Goal: Use online tool/utility: Use online tool/utility

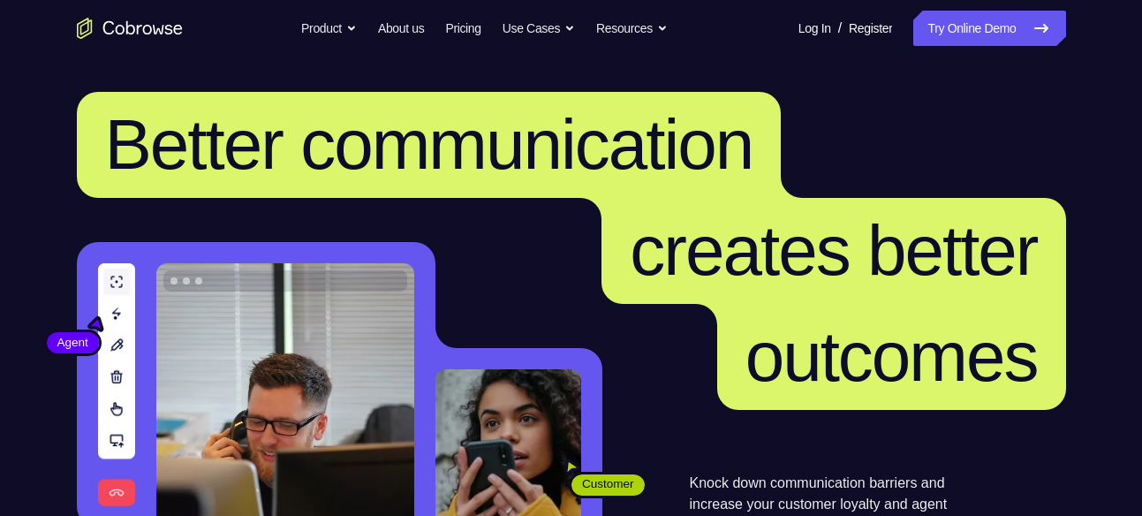
click at [1014, 25] on link "Try Online Demo" at bounding box center [989, 28] width 152 height 35
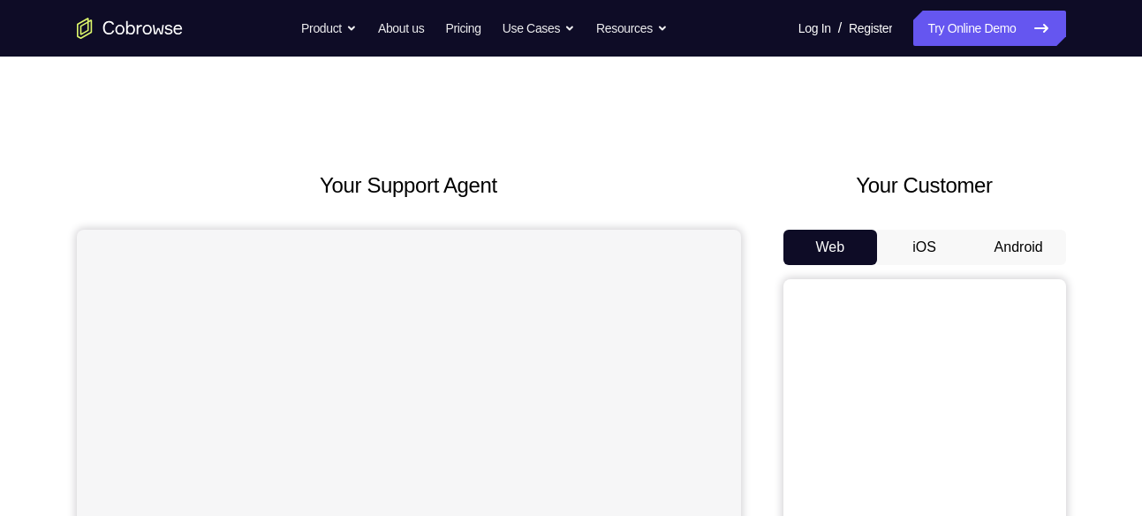
click at [1026, 240] on button "Android" at bounding box center [1018, 247] width 94 height 35
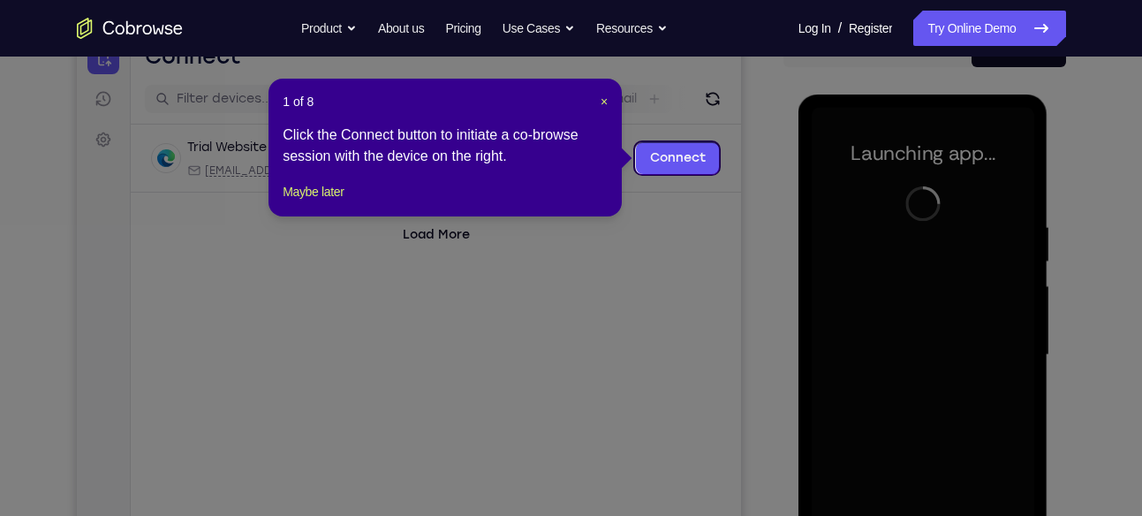
scroll to position [197, 0]
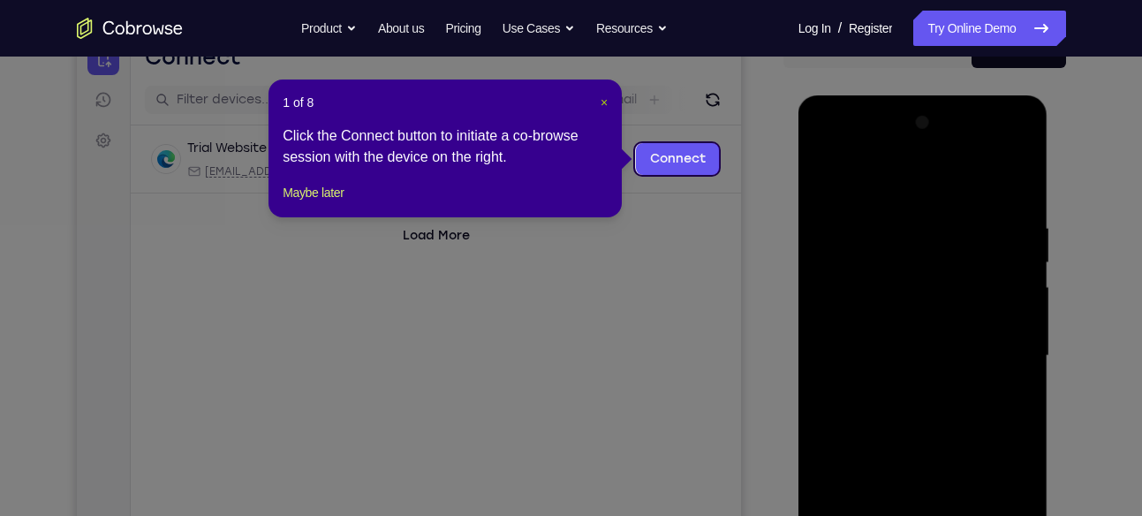
click at [604, 108] on span "×" at bounding box center [604, 102] width 7 height 14
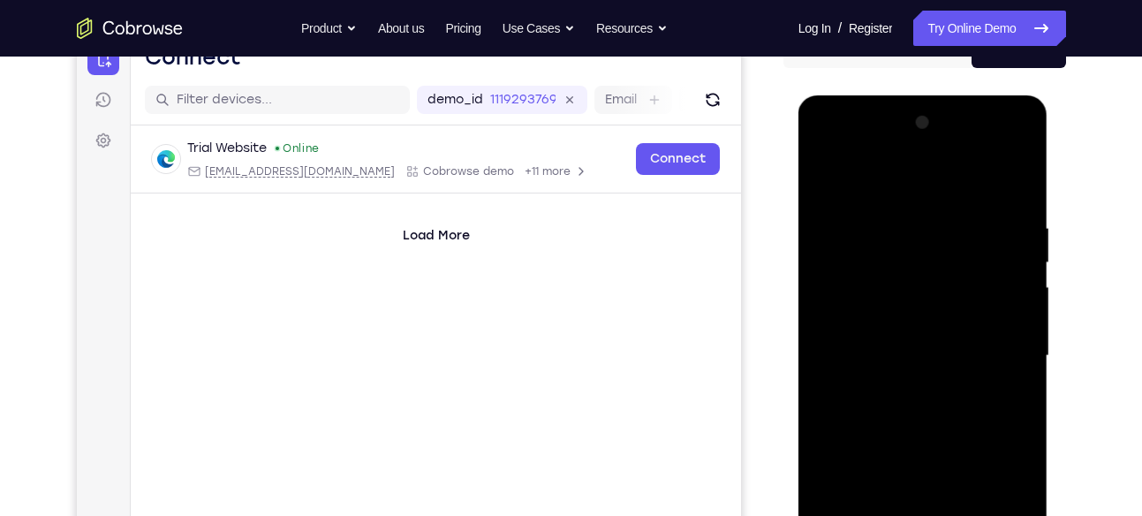
scroll to position [390, 0]
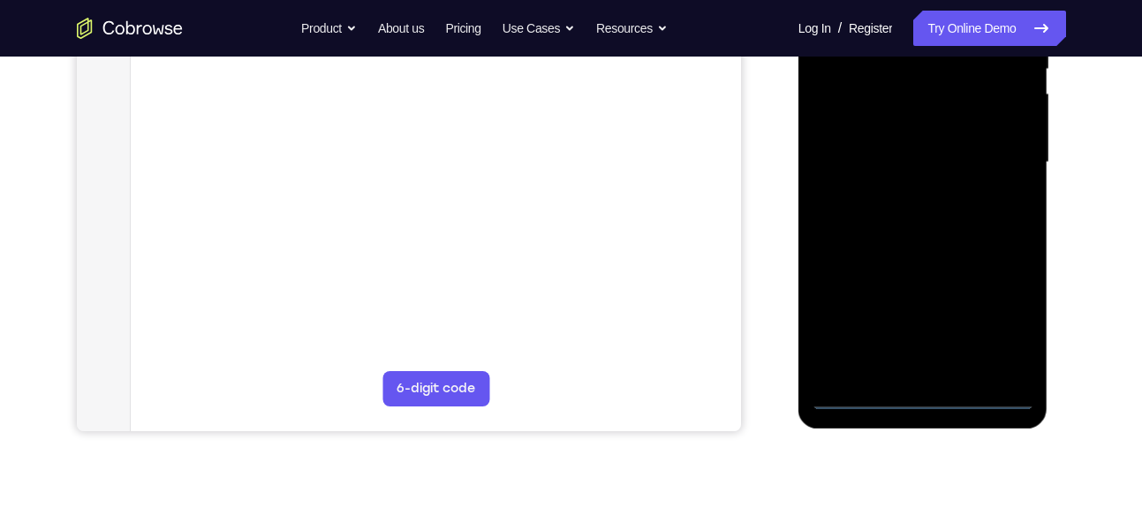
click at [922, 395] on div at bounding box center [923, 162] width 223 height 495
click at [1009, 315] on div at bounding box center [923, 162] width 223 height 495
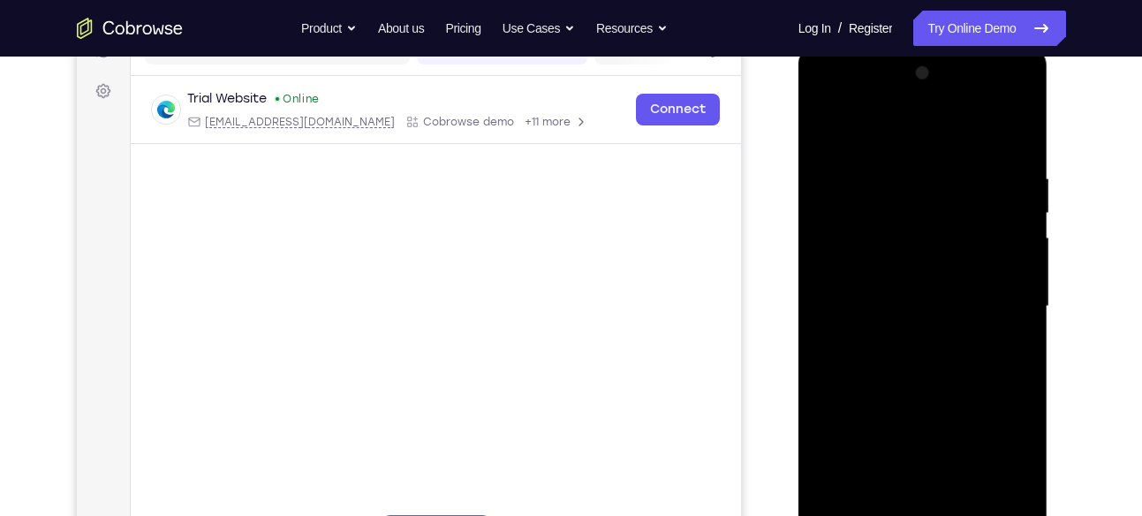
scroll to position [246, 0]
click at [898, 140] on div at bounding box center [923, 307] width 223 height 495
click at [1002, 298] on div at bounding box center [923, 307] width 223 height 495
click at [906, 341] on div at bounding box center [923, 307] width 223 height 495
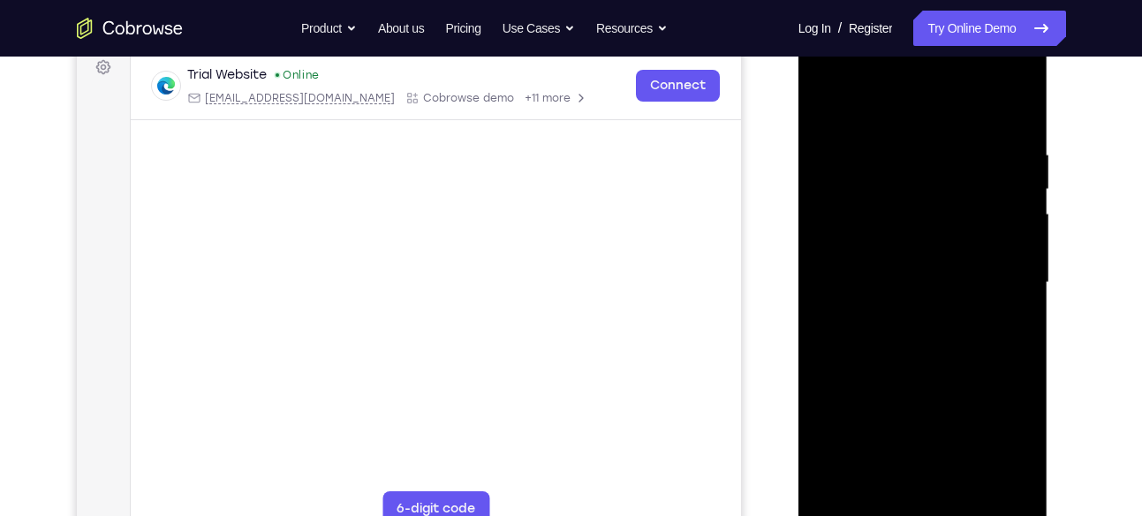
scroll to position [271, 0]
click at [923, 259] on div at bounding box center [923, 281] width 223 height 495
click at [910, 243] on div at bounding box center [923, 281] width 223 height 495
click at [916, 281] on div at bounding box center [923, 281] width 223 height 495
click at [920, 335] on div at bounding box center [923, 281] width 223 height 495
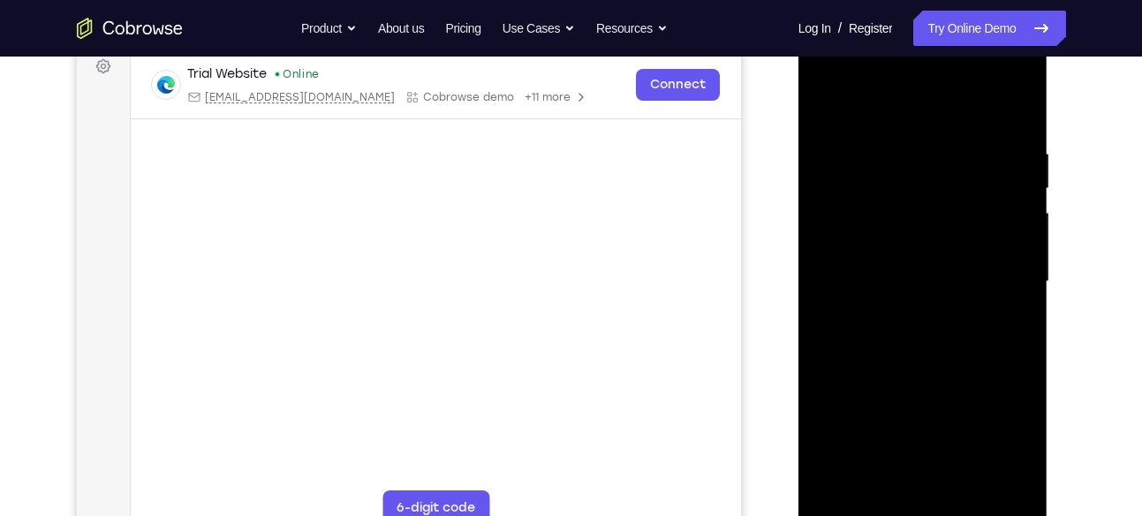
click at [920, 335] on div at bounding box center [923, 281] width 223 height 495
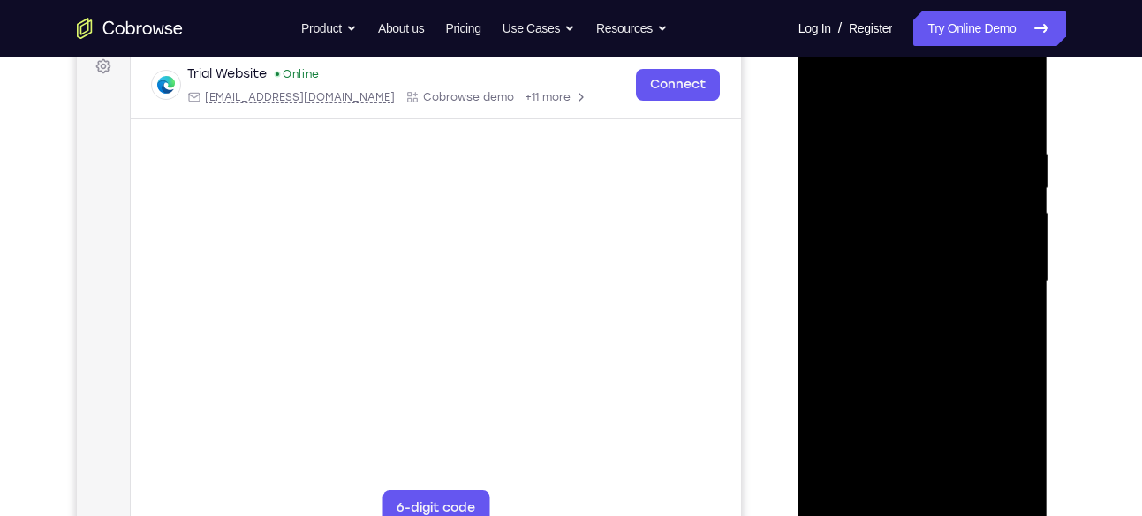
click at [920, 335] on div at bounding box center [923, 281] width 223 height 495
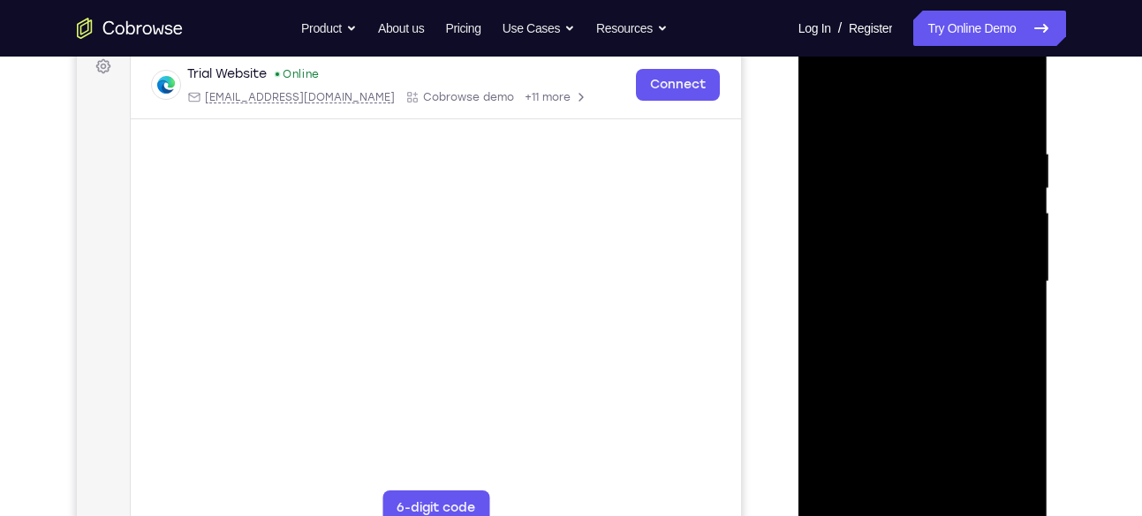
click at [920, 335] on div at bounding box center [923, 281] width 223 height 495
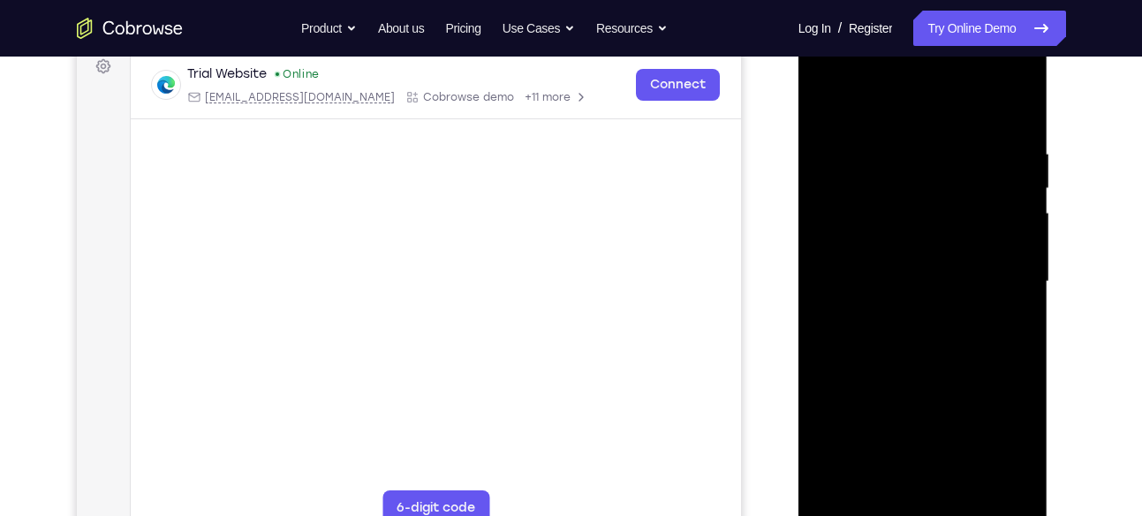
click at [963, 329] on div at bounding box center [923, 281] width 223 height 495
click at [933, 334] on div at bounding box center [923, 281] width 223 height 495
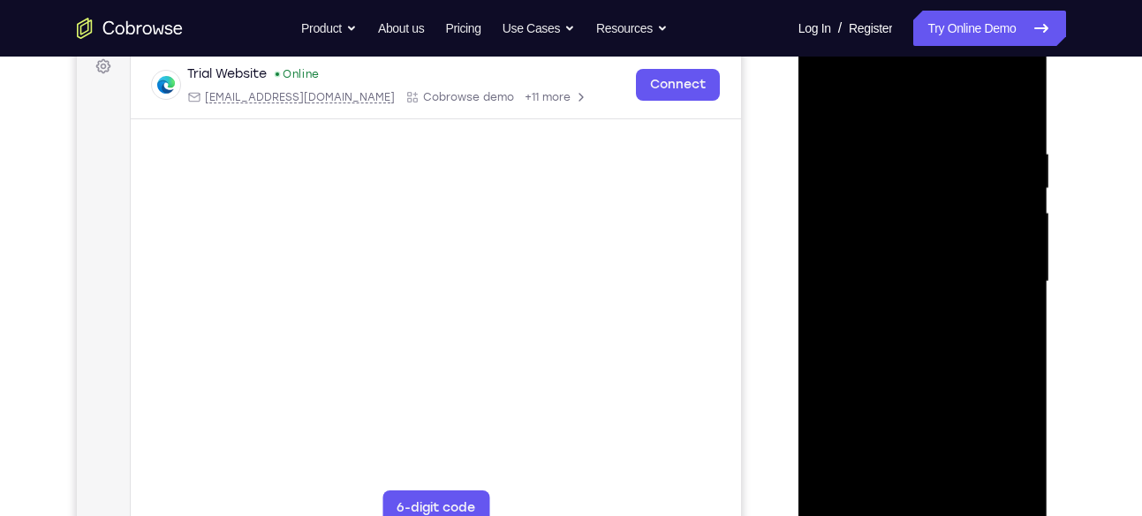
click at [933, 334] on div at bounding box center [923, 281] width 223 height 495
click at [821, 74] on div at bounding box center [923, 281] width 223 height 495
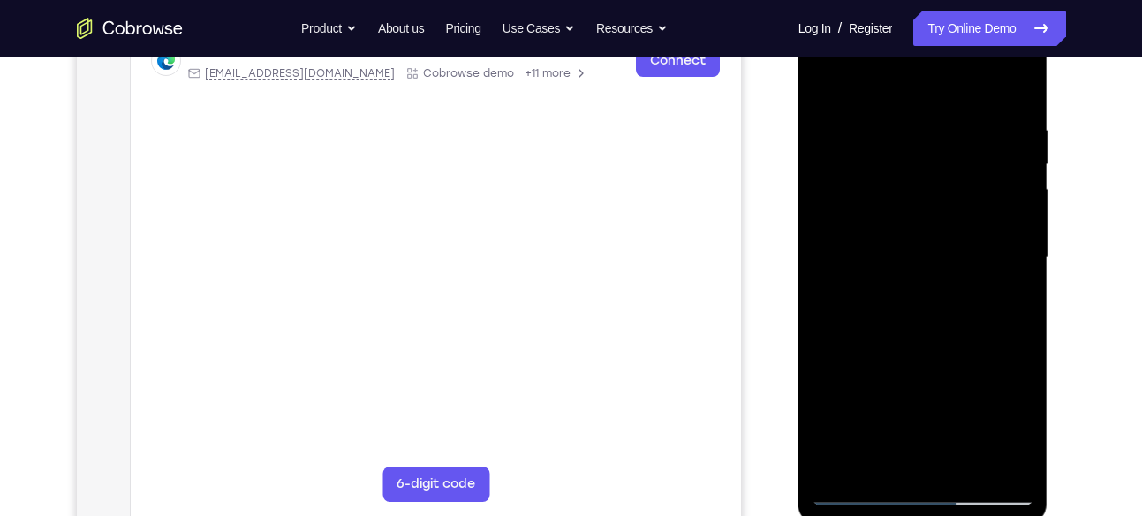
click at [842, 201] on div at bounding box center [923, 258] width 223 height 495
click at [903, 290] on div at bounding box center [923, 258] width 223 height 495
click at [897, 228] on div at bounding box center [923, 258] width 223 height 495
click at [916, 208] on div at bounding box center [923, 258] width 223 height 495
click at [914, 256] on div at bounding box center [923, 258] width 223 height 495
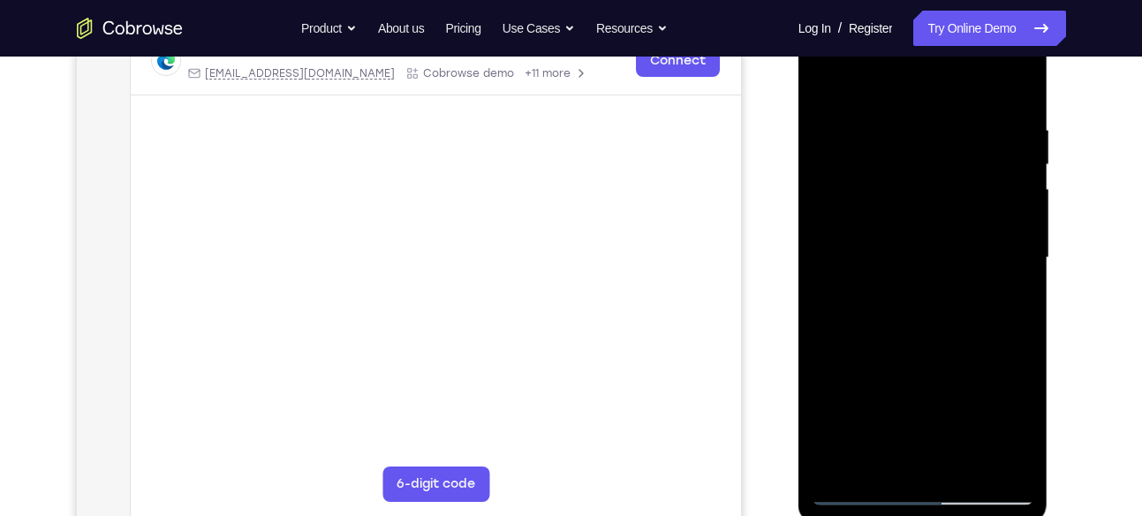
click at [925, 303] on div at bounding box center [923, 258] width 223 height 495
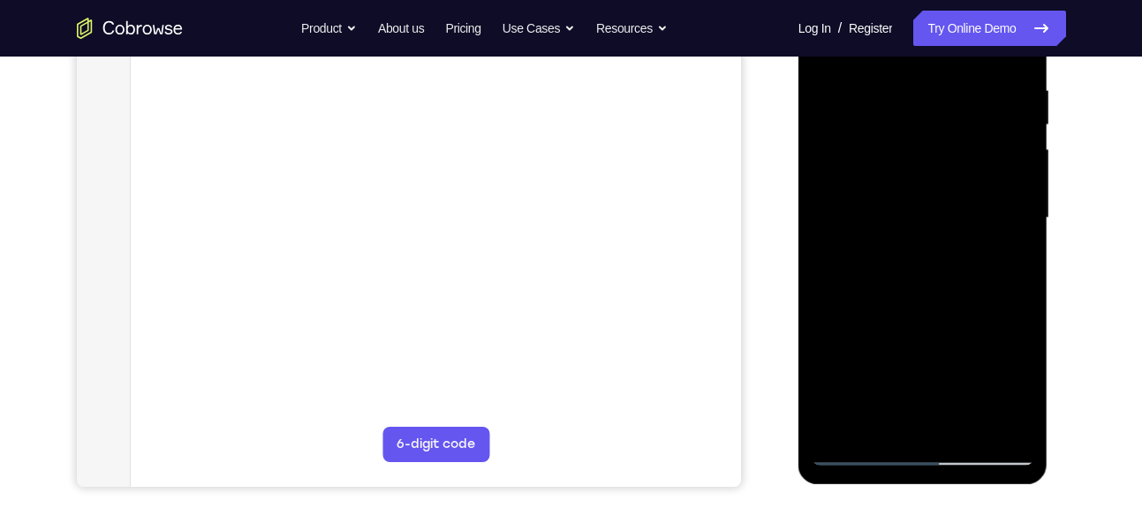
scroll to position [345, 0]
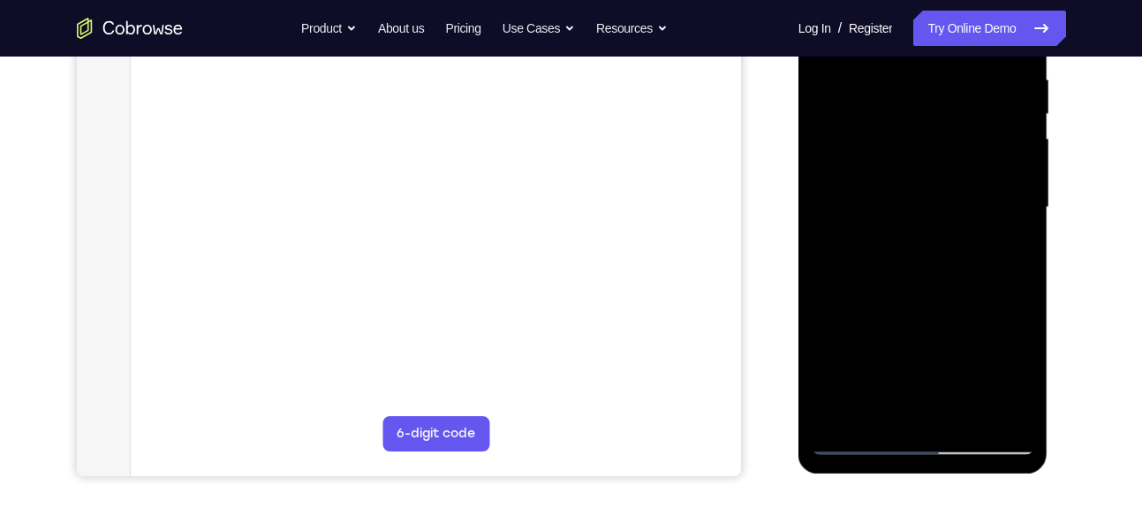
click at [921, 256] on div at bounding box center [923, 207] width 223 height 495
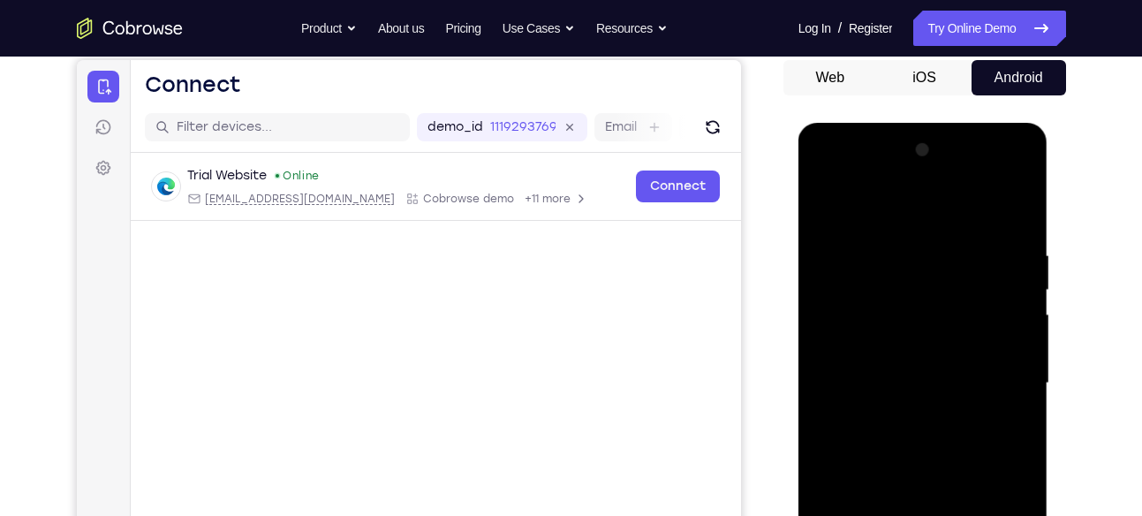
scroll to position [169, 0]
drag, startPoint x: 918, startPoint y: 294, endPoint x: 919, endPoint y: 560, distance: 265.8
click at [919, 515] on div at bounding box center [923, 384] width 223 height 495
click at [918, 368] on div at bounding box center [923, 384] width 223 height 495
click at [864, 392] on div at bounding box center [923, 384] width 223 height 495
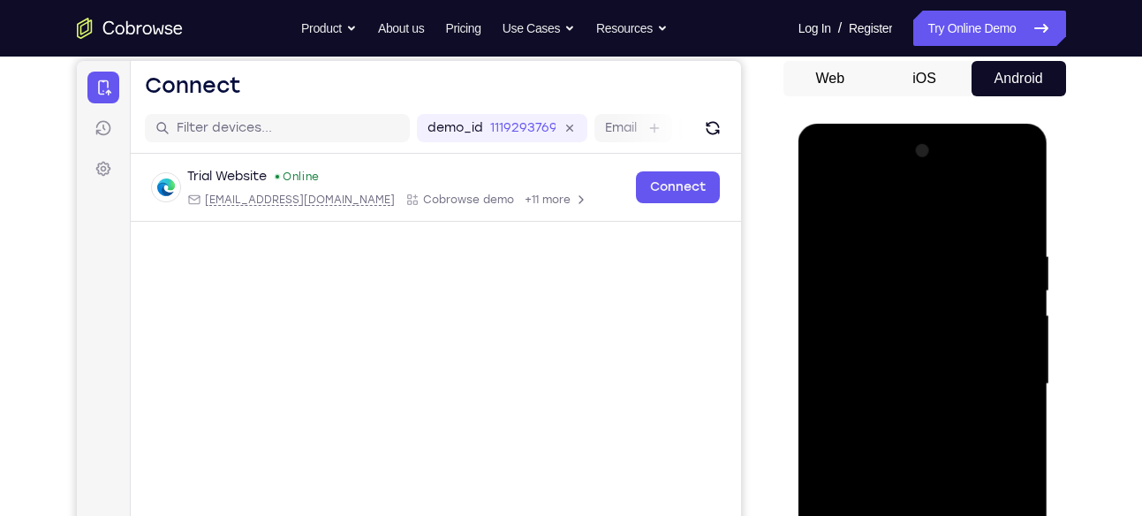
click at [897, 346] on div at bounding box center [923, 384] width 223 height 495
click at [912, 374] on div at bounding box center [923, 384] width 223 height 495
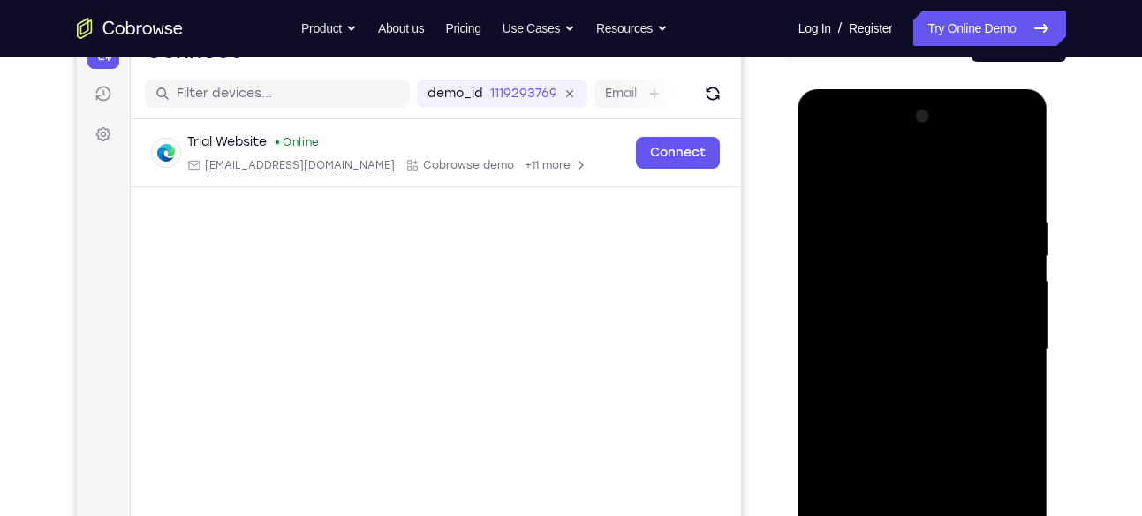
scroll to position [205, 0]
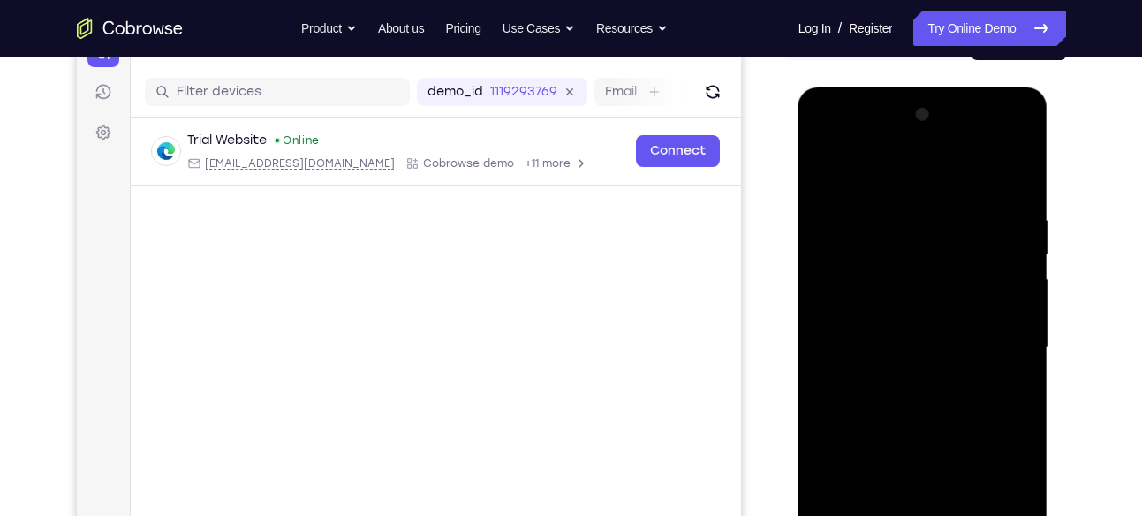
click at [925, 393] on div at bounding box center [923, 348] width 223 height 495
click at [930, 401] on div at bounding box center [923, 348] width 223 height 495
click at [990, 168] on div at bounding box center [923, 348] width 223 height 495
click at [926, 395] on div at bounding box center [923, 348] width 223 height 495
click at [925, 408] on div at bounding box center [923, 348] width 223 height 495
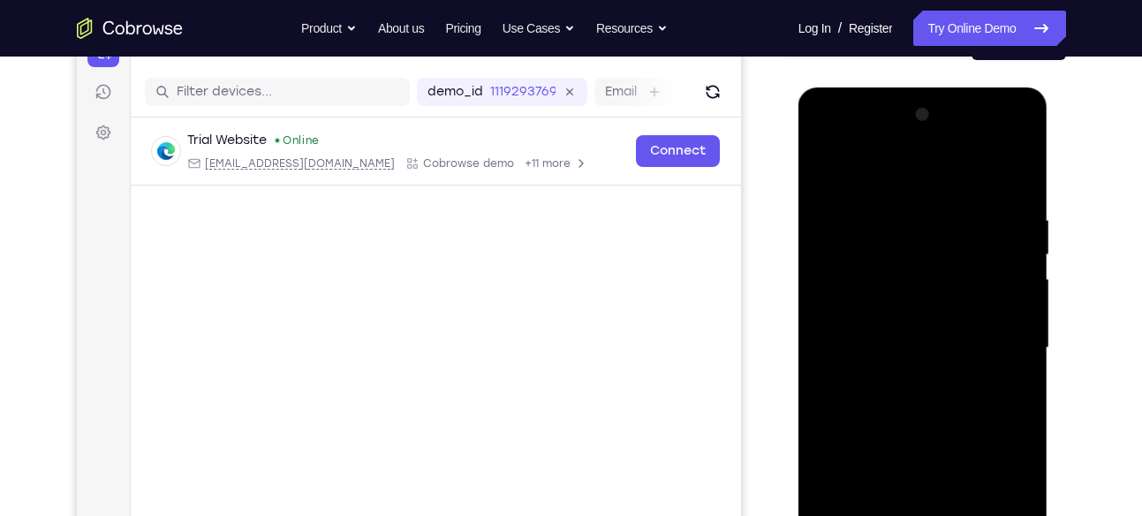
click at [928, 399] on div at bounding box center [923, 348] width 223 height 495
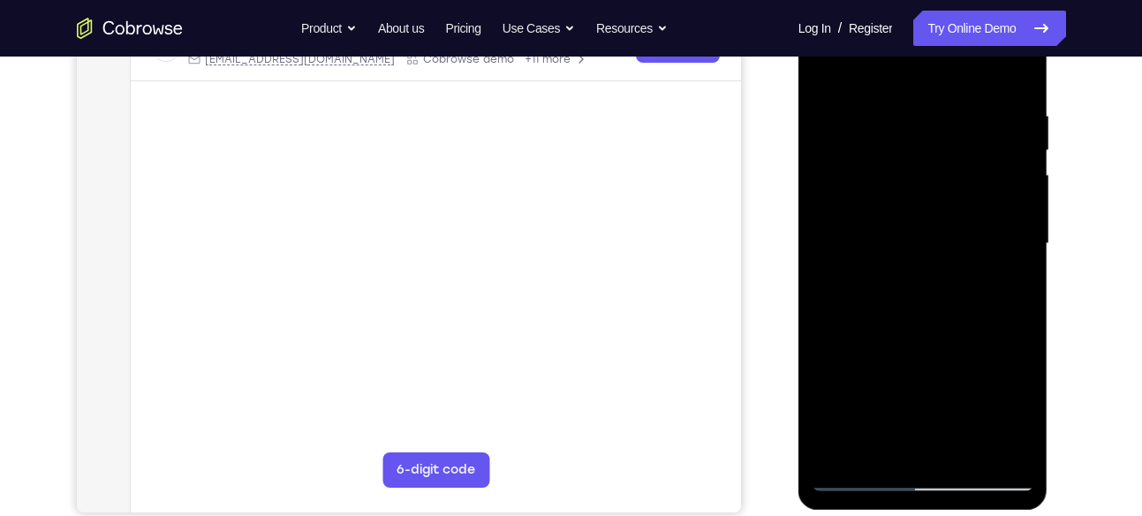
scroll to position [311, 0]
click at [933, 283] on div at bounding box center [923, 242] width 223 height 495
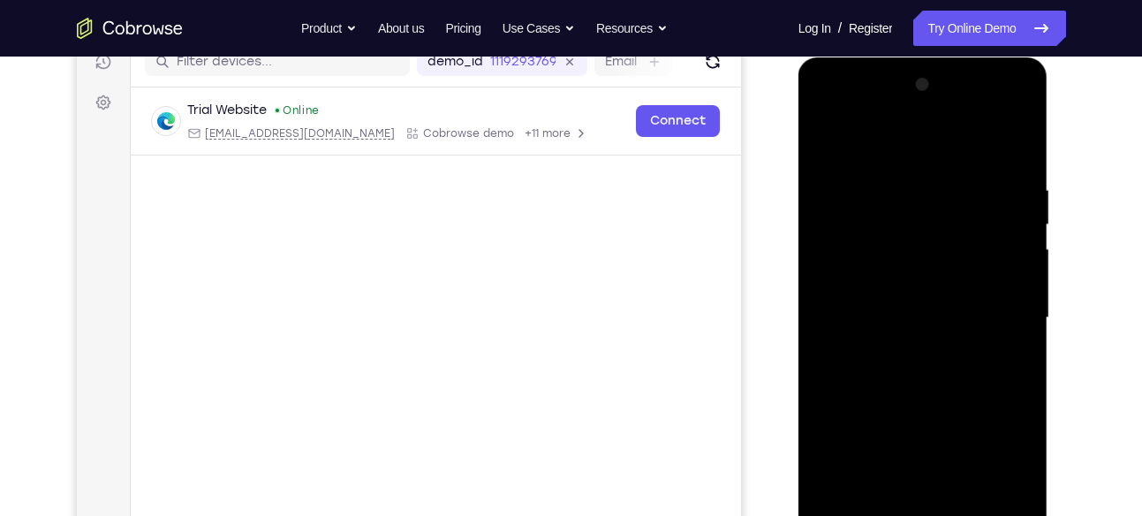
scroll to position [232, 0]
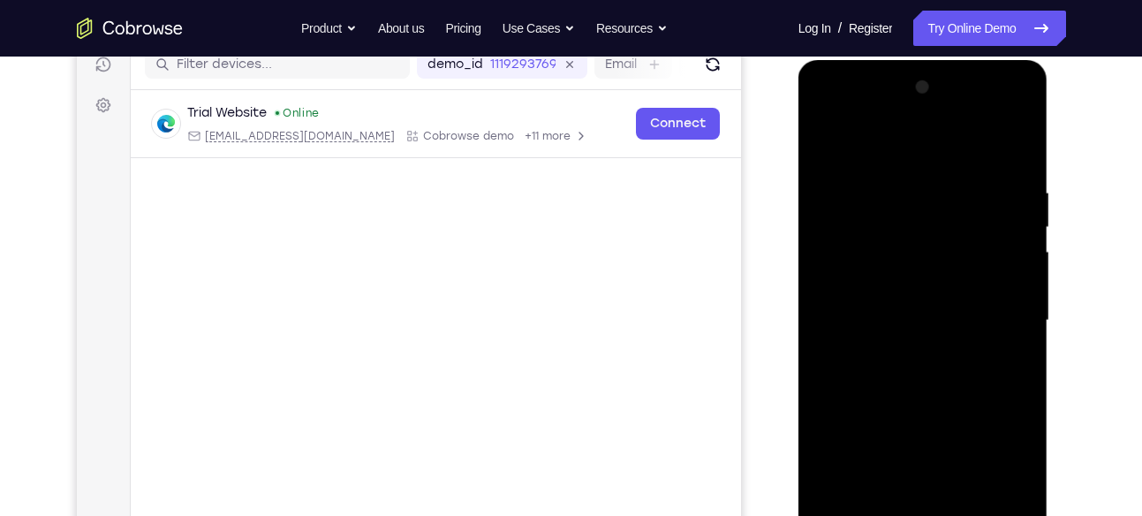
click at [826, 116] on div at bounding box center [923, 320] width 223 height 495
click at [845, 268] on div at bounding box center [923, 320] width 223 height 495
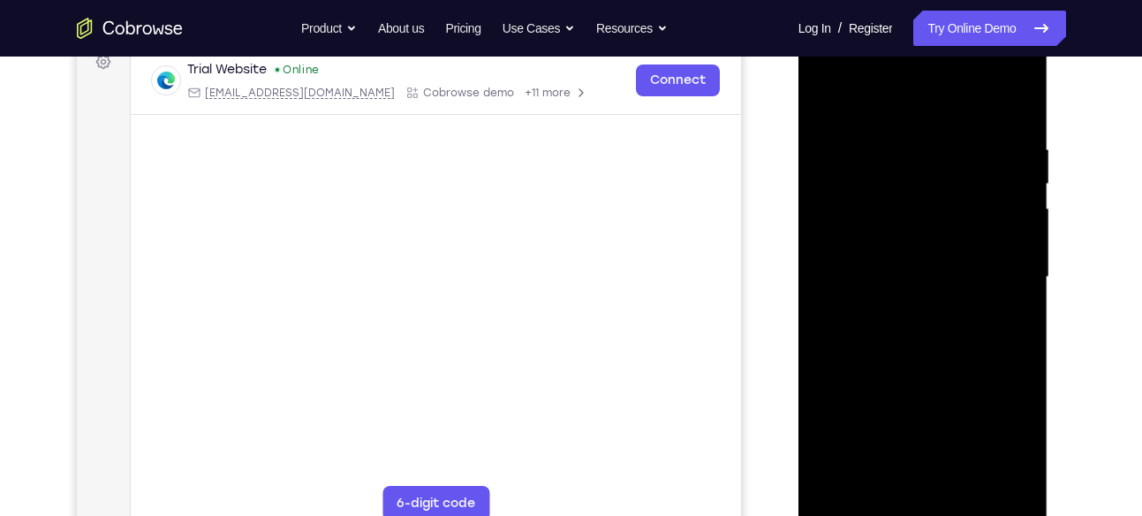
scroll to position [276, 0]
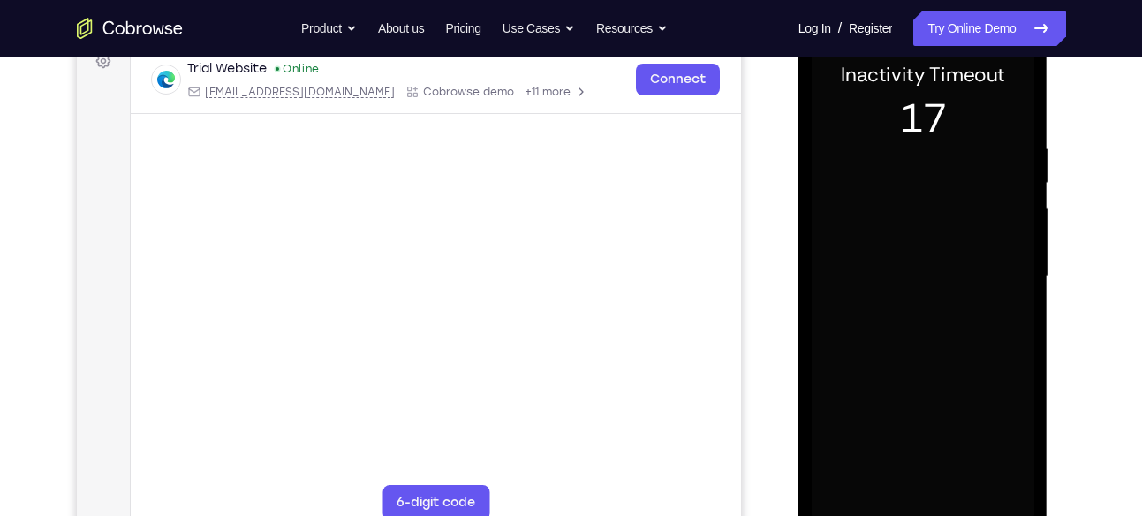
click at [871, 349] on div at bounding box center [923, 276] width 223 height 495
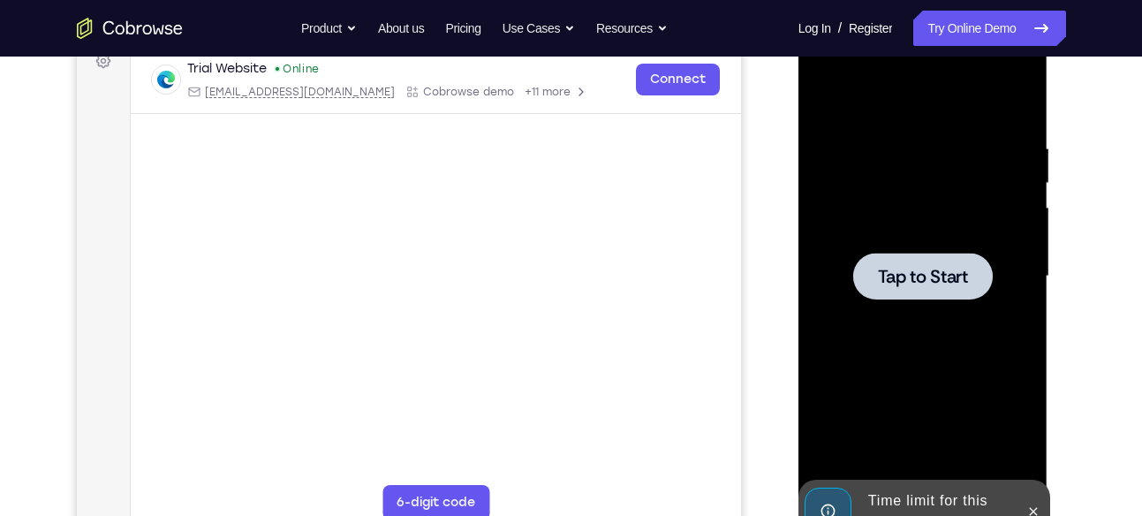
click at [952, 282] on span "Tap to Start" at bounding box center [923, 277] width 90 height 18
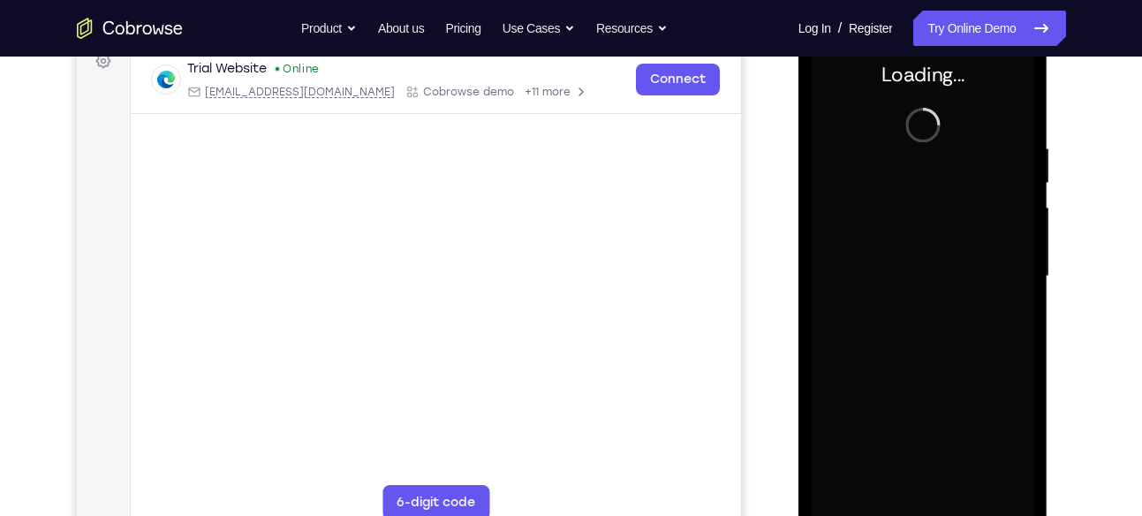
scroll to position [336, 0]
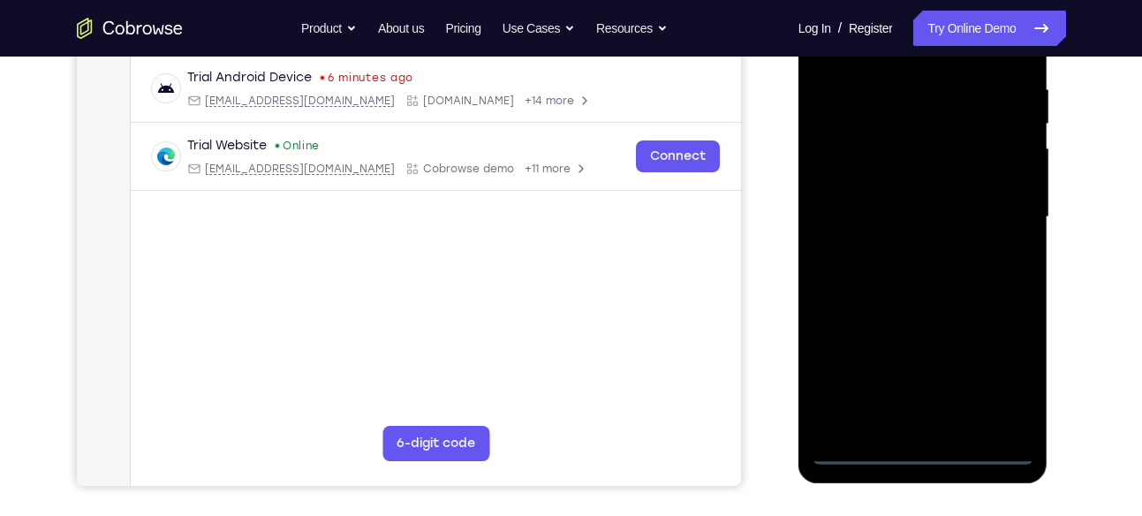
click at [923, 445] on div at bounding box center [923, 217] width 223 height 495
click at [994, 376] on div at bounding box center [923, 217] width 223 height 495
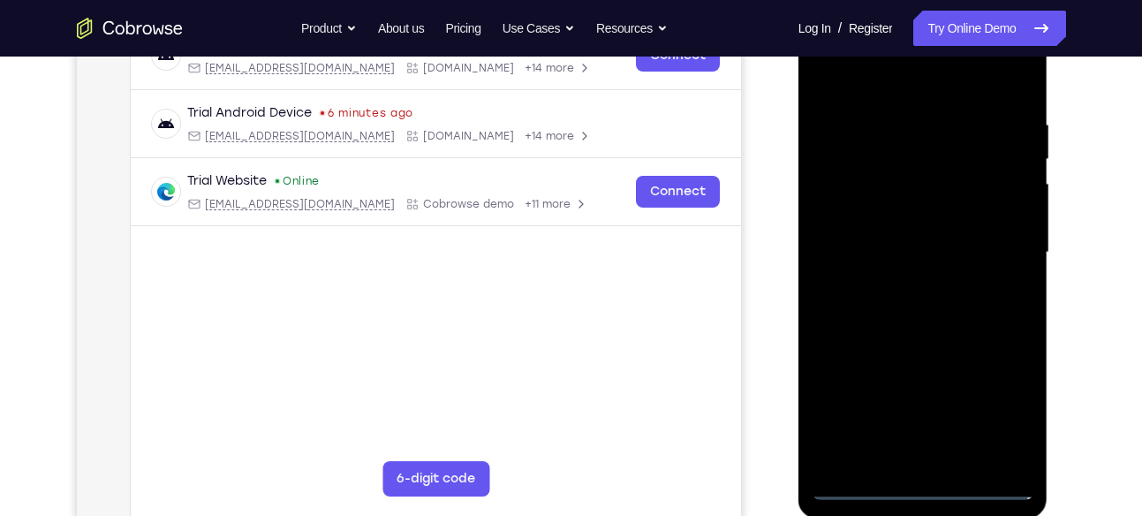
scroll to position [299, 0]
click at [895, 79] on div at bounding box center [923, 253] width 223 height 495
click at [994, 245] on div at bounding box center [923, 253] width 223 height 495
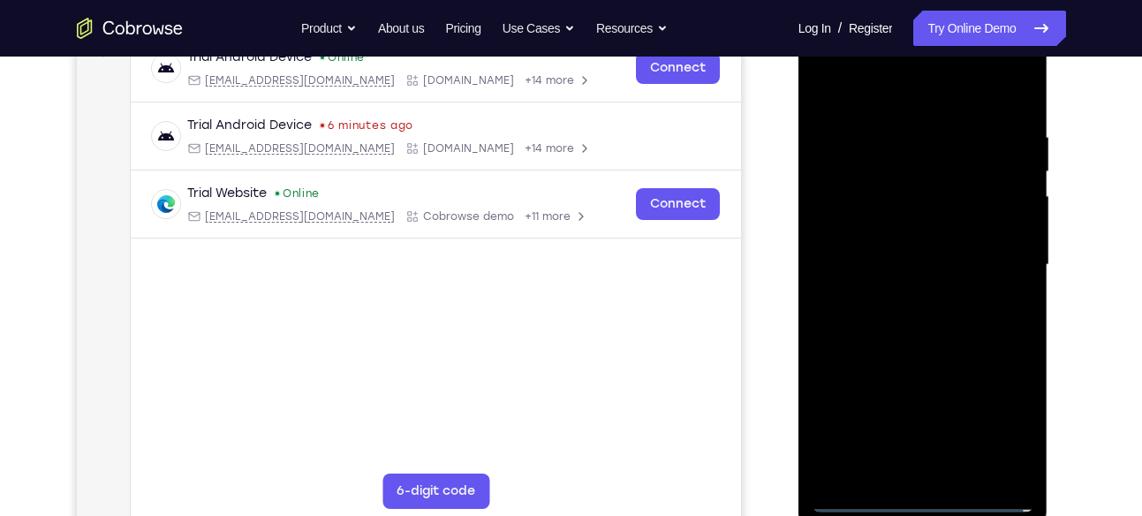
scroll to position [287, 0]
click at [903, 298] on div at bounding box center [923, 266] width 223 height 495
click at [909, 244] on div at bounding box center [923, 266] width 223 height 495
click at [897, 225] on div at bounding box center [923, 266] width 223 height 495
click at [922, 259] on div at bounding box center [923, 266] width 223 height 495
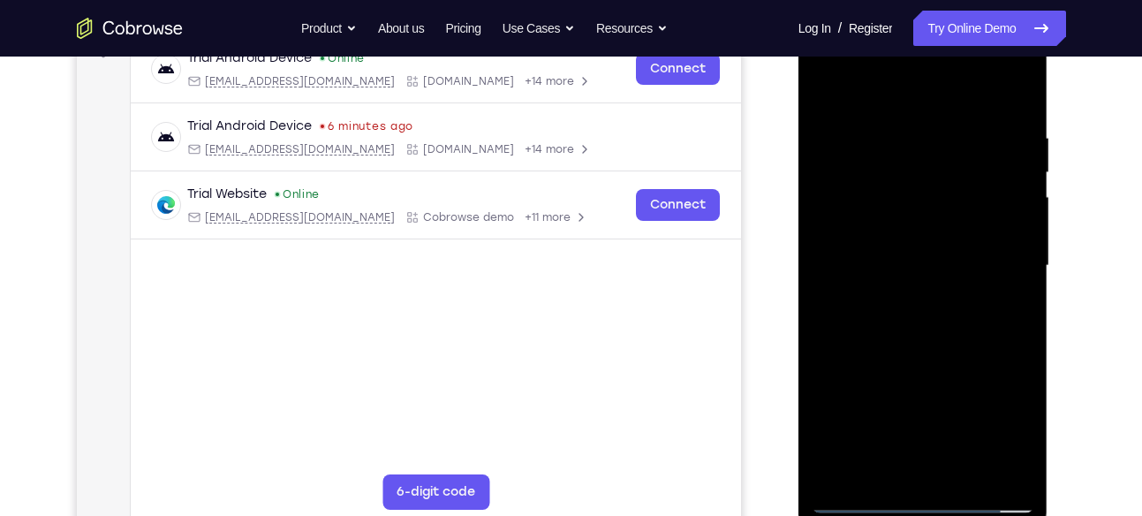
click at [921, 320] on div at bounding box center [923, 266] width 223 height 495
click at [935, 315] on div at bounding box center [923, 266] width 223 height 495
click at [924, 312] on div at bounding box center [923, 266] width 223 height 495
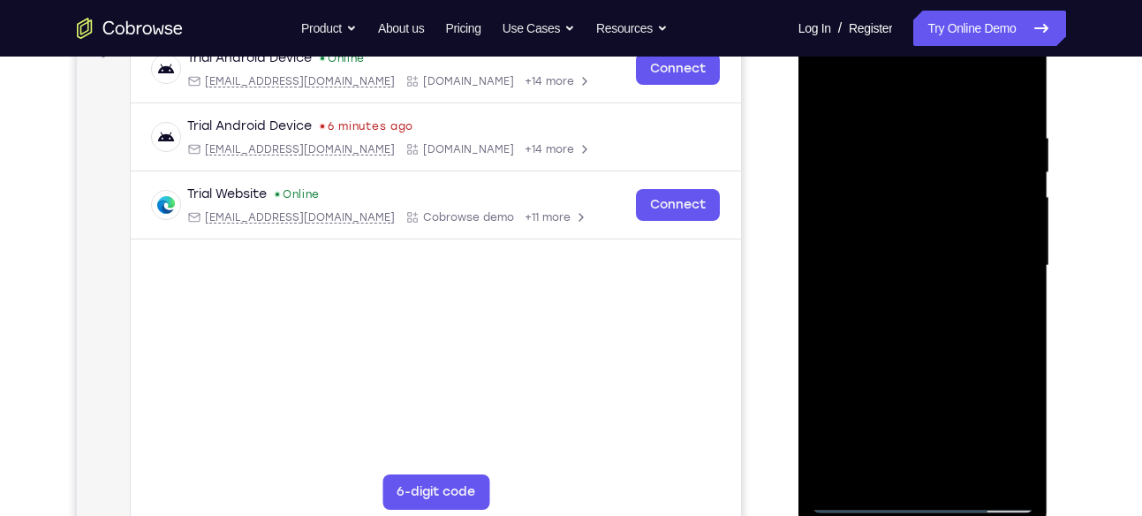
scroll to position [201, 0]
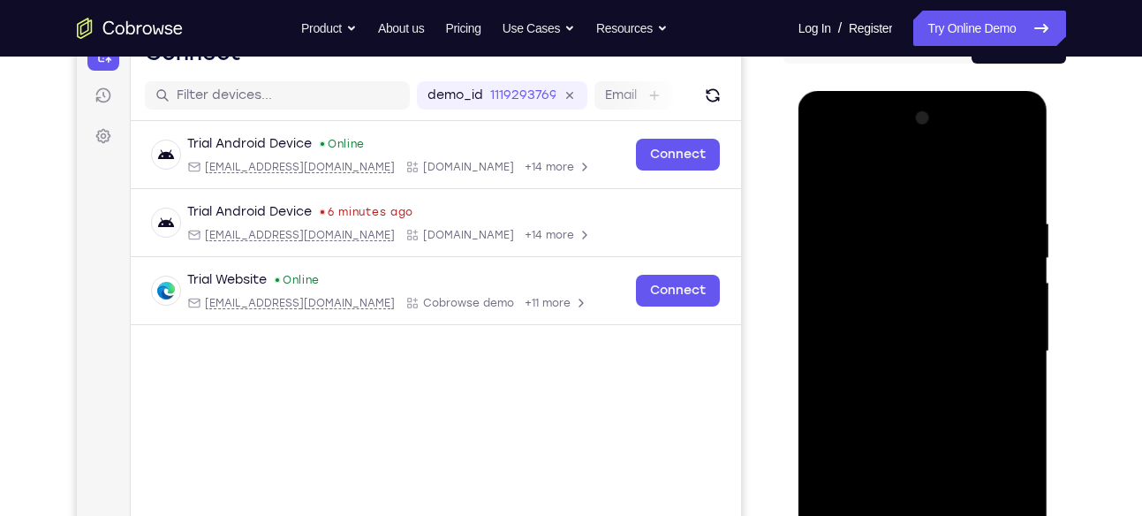
click at [917, 249] on div at bounding box center [923, 351] width 223 height 495
click at [996, 172] on div at bounding box center [923, 351] width 223 height 495
click at [929, 414] on div at bounding box center [923, 351] width 223 height 495
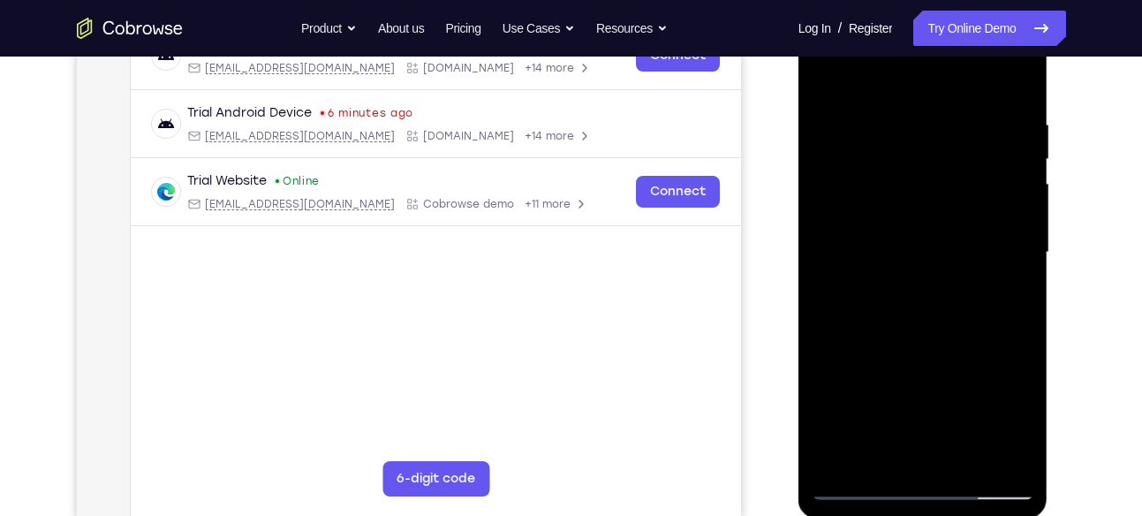
scroll to position [301, 0]
click at [863, 479] on div at bounding box center [923, 251] width 223 height 495
